Goal: Transaction & Acquisition: Purchase product/service

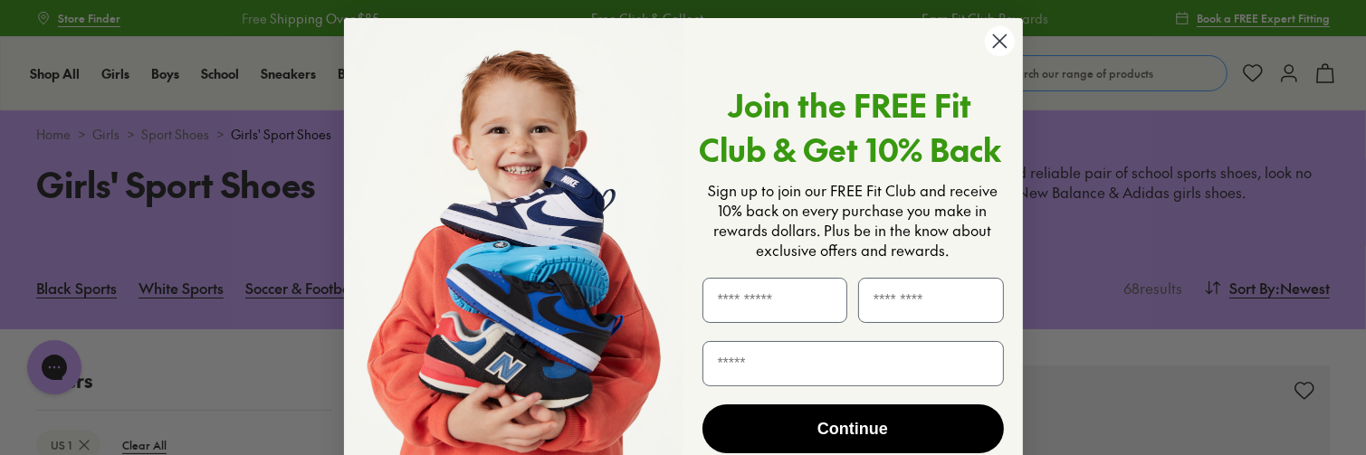
click at [991, 39] on circle "Close dialog" at bounding box center [999, 41] width 30 height 30
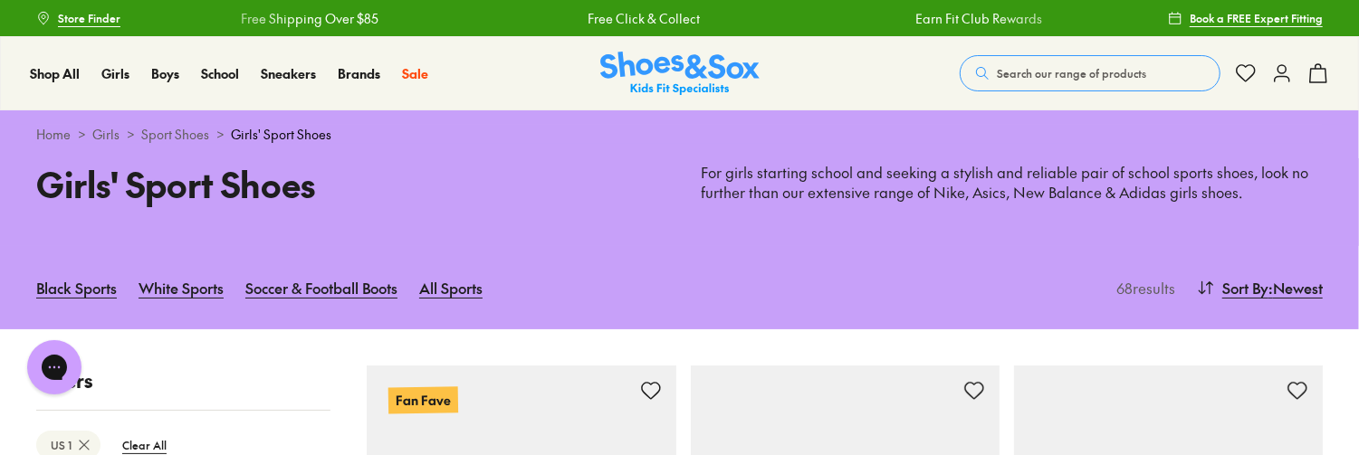
scroll to position [362, 0]
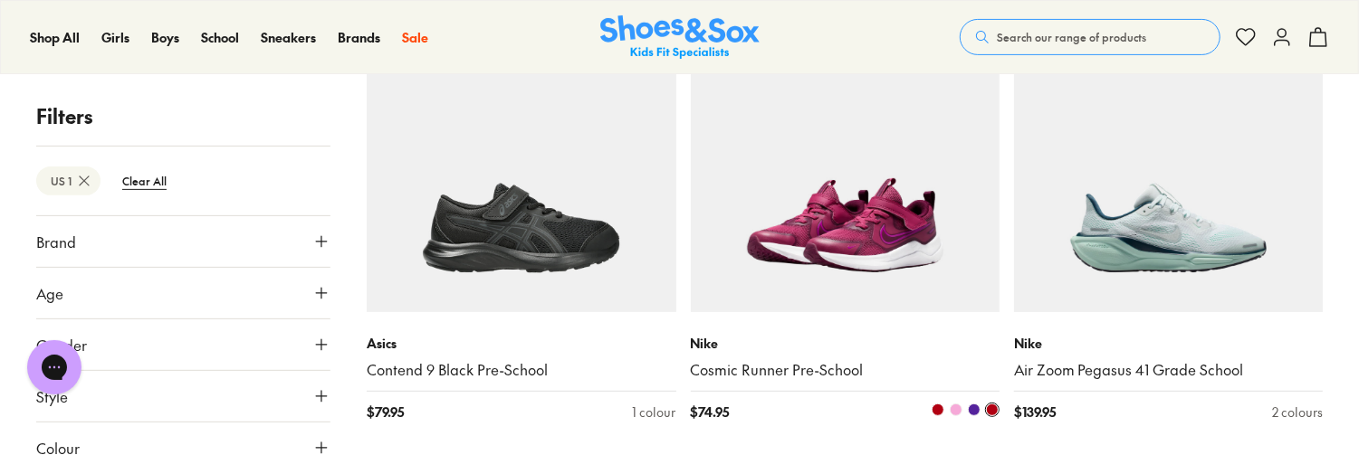
click at [867, 203] on img at bounding box center [845, 158] width 309 height 309
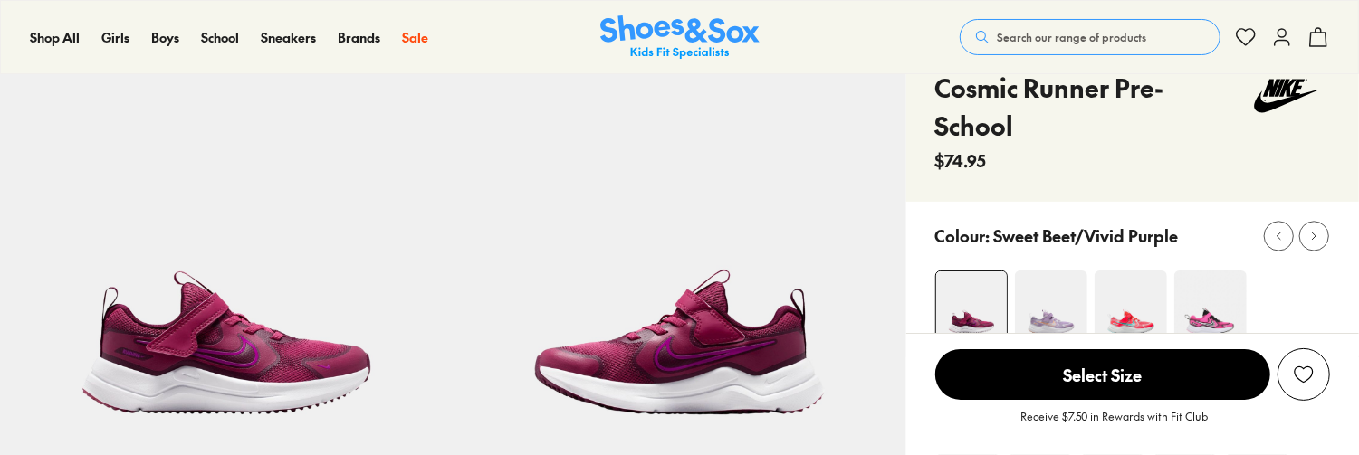
scroll to position [181, 0]
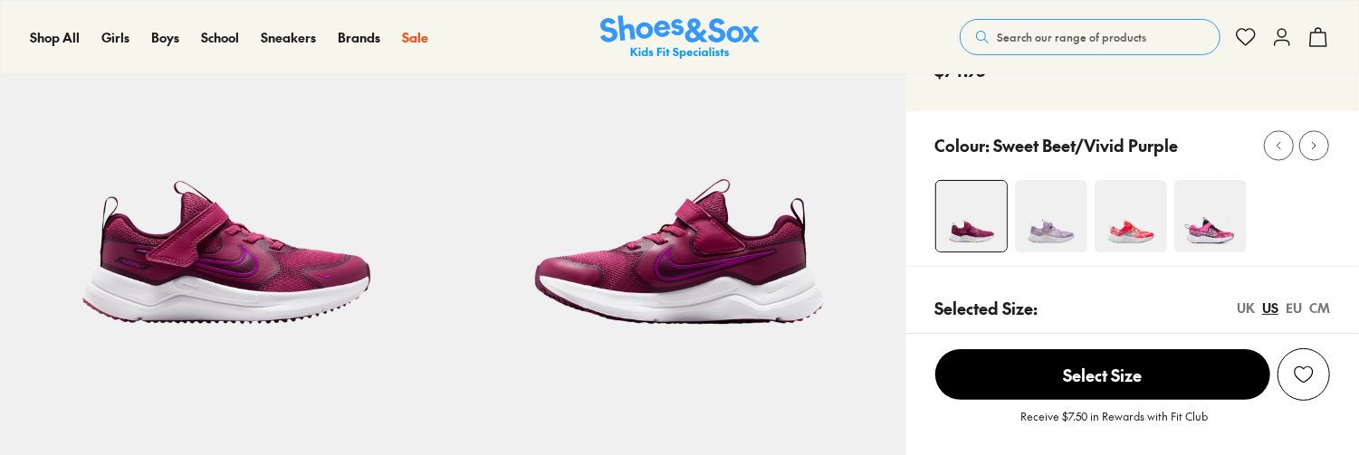
select select "*"
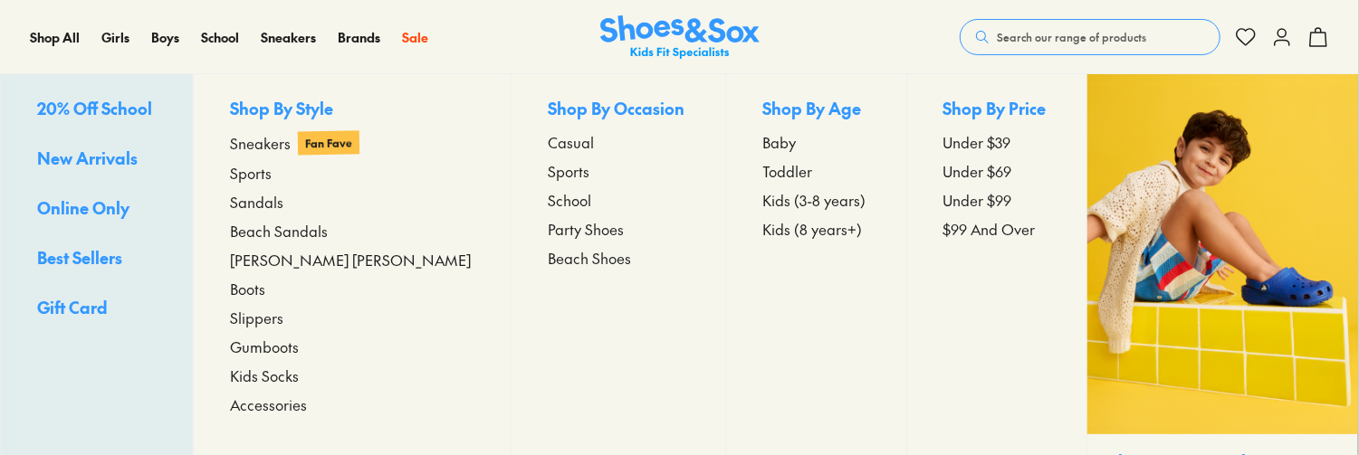
scroll to position [0, 0]
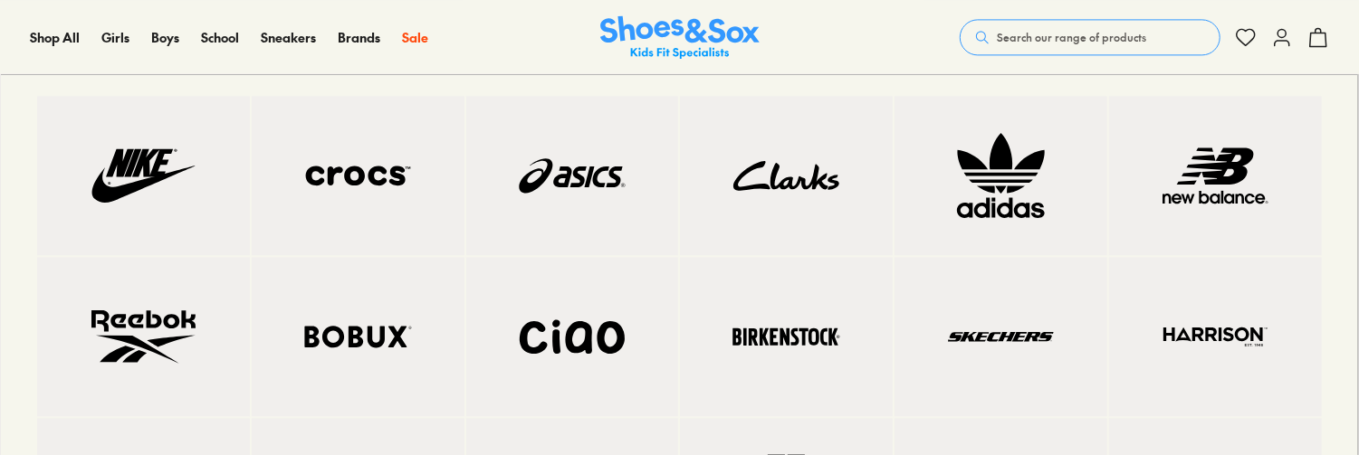
scroll to position [2680, 0]
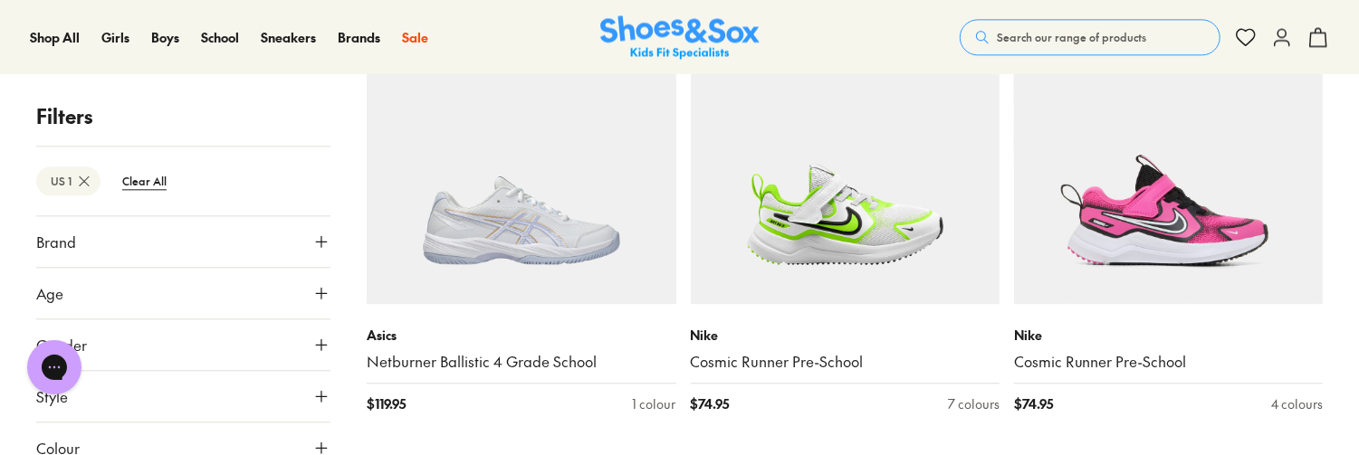
drag, startPoint x: 1092, startPoint y: 41, endPoint x: 1086, endPoint y: 26, distance: 15.8
click at [1092, 41] on span "Search our range of products" at bounding box center [1071, 37] width 149 height 16
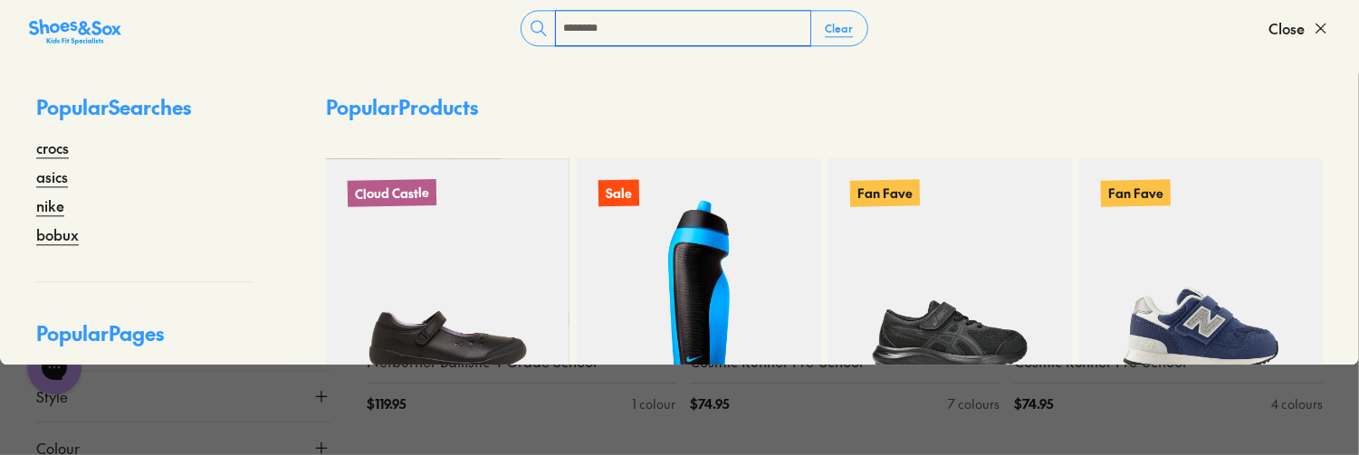
type input "********"
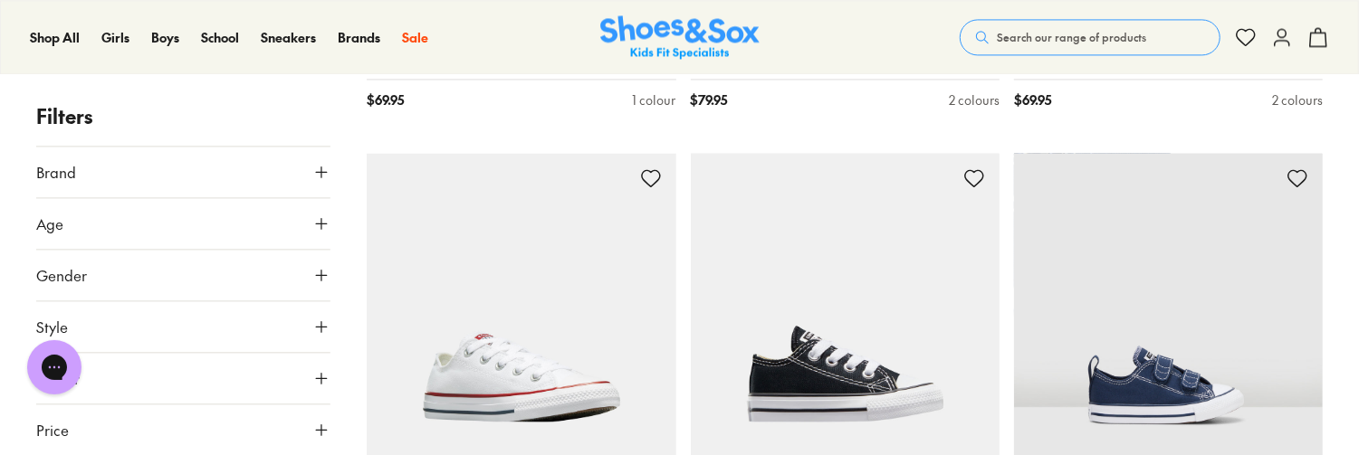
scroll to position [2626, 0]
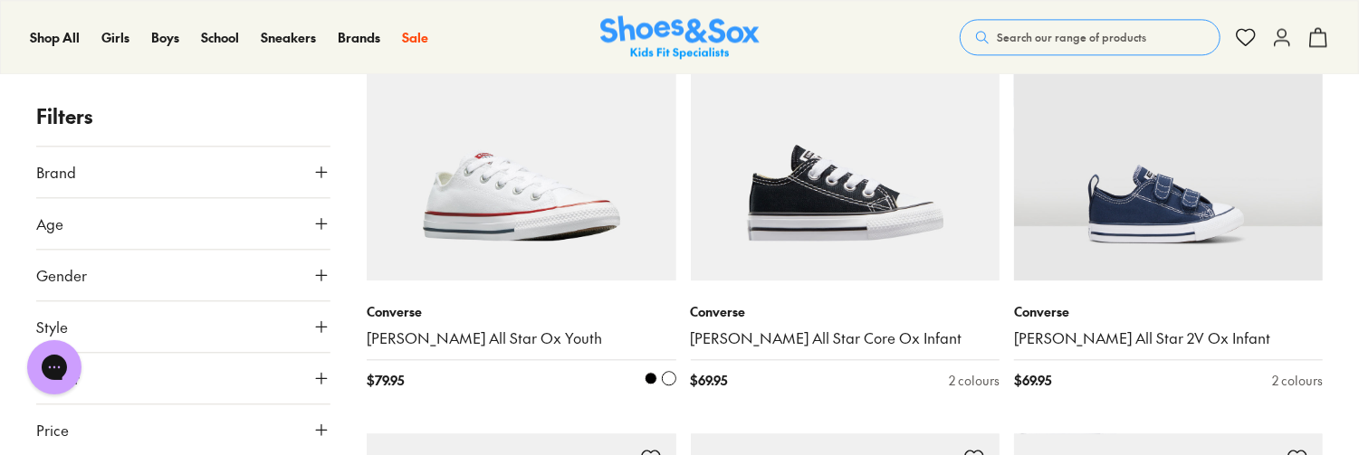
click at [593, 171] on img at bounding box center [521, 126] width 309 height 309
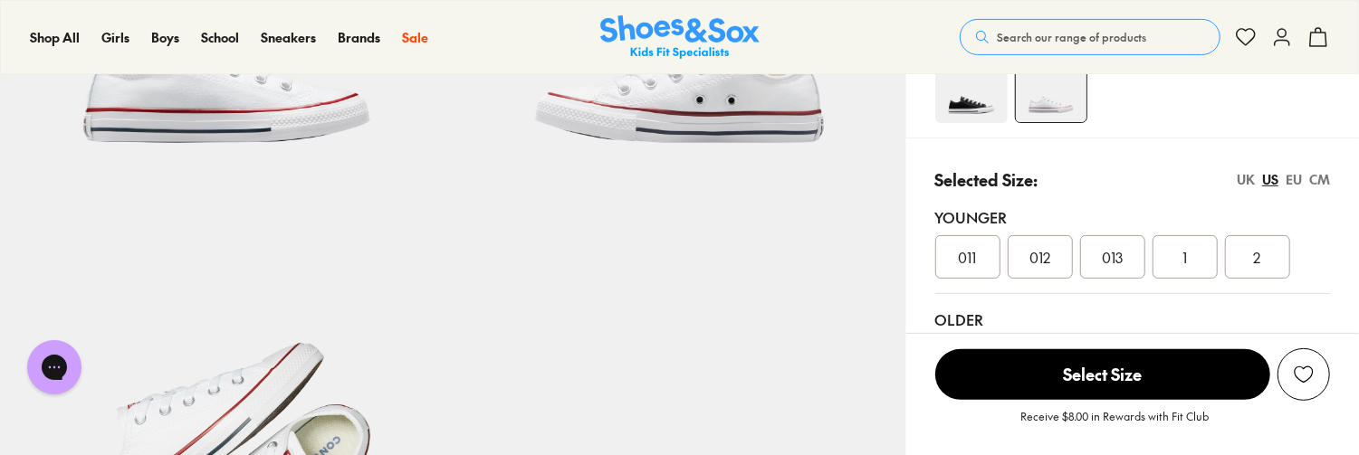
select select "*"
